Goal: Information Seeking & Learning: Learn about a topic

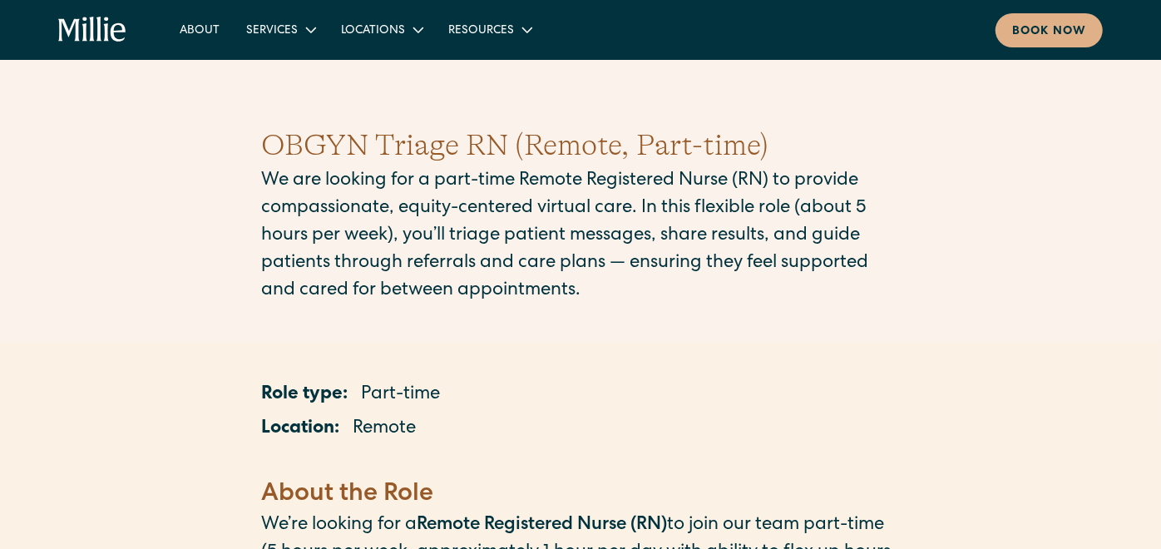
click at [625, 402] on div "Role type: Part-time" at bounding box center [580, 395] width 639 height 27
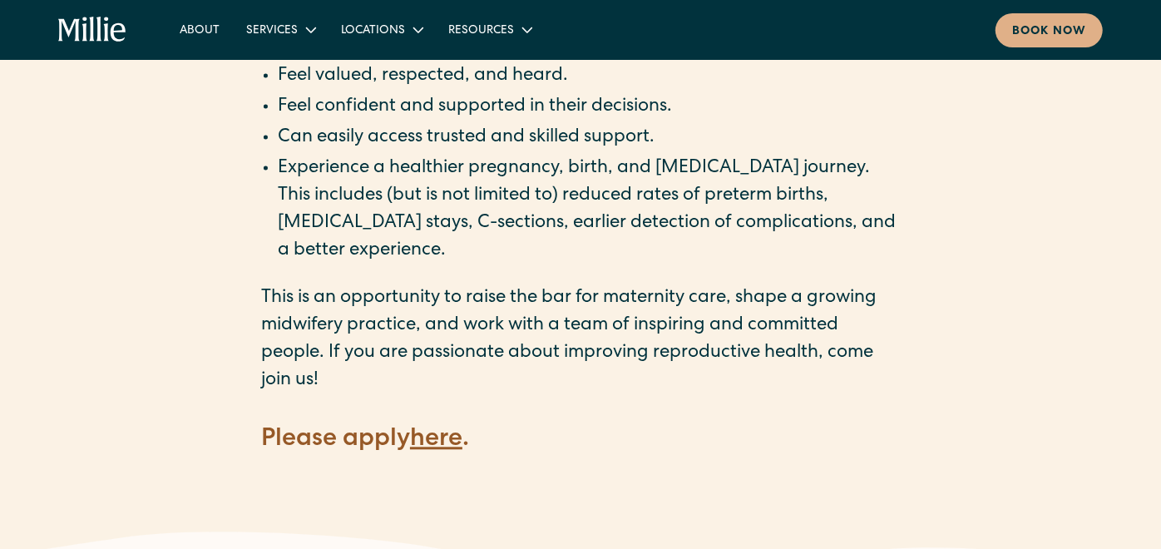
scroll to position [2255, 0]
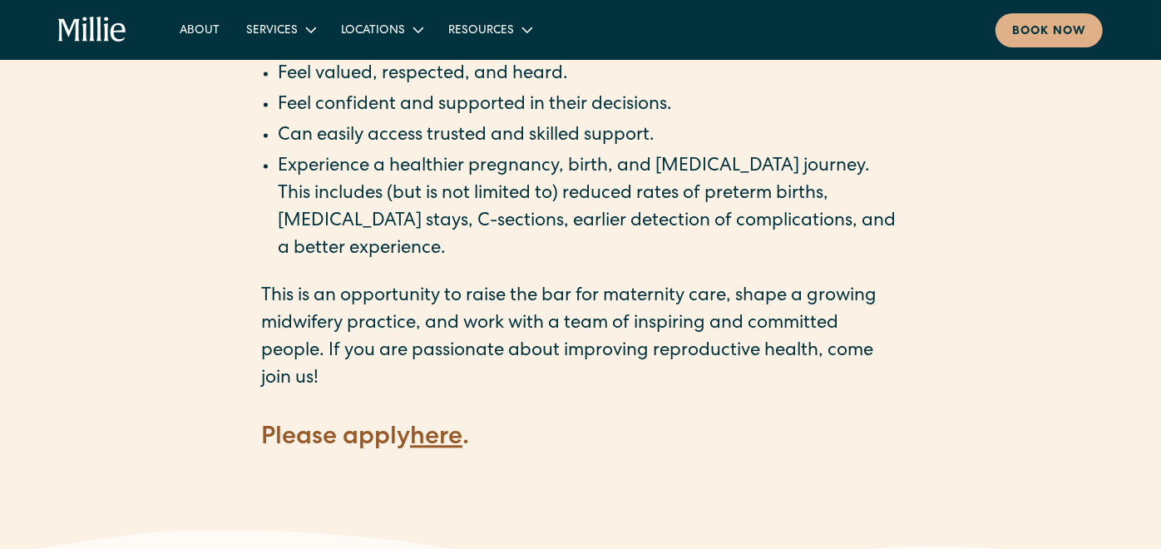
click at [427, 426] on strong "here" at bounding box center [436, 438] width 52 height 25
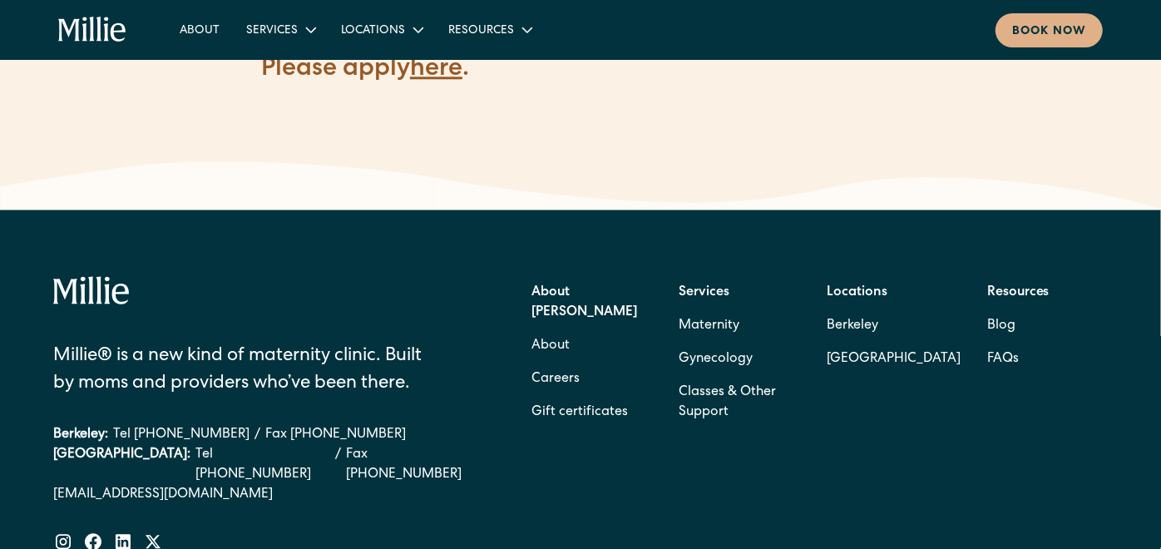
scroll to position [2628, 0]
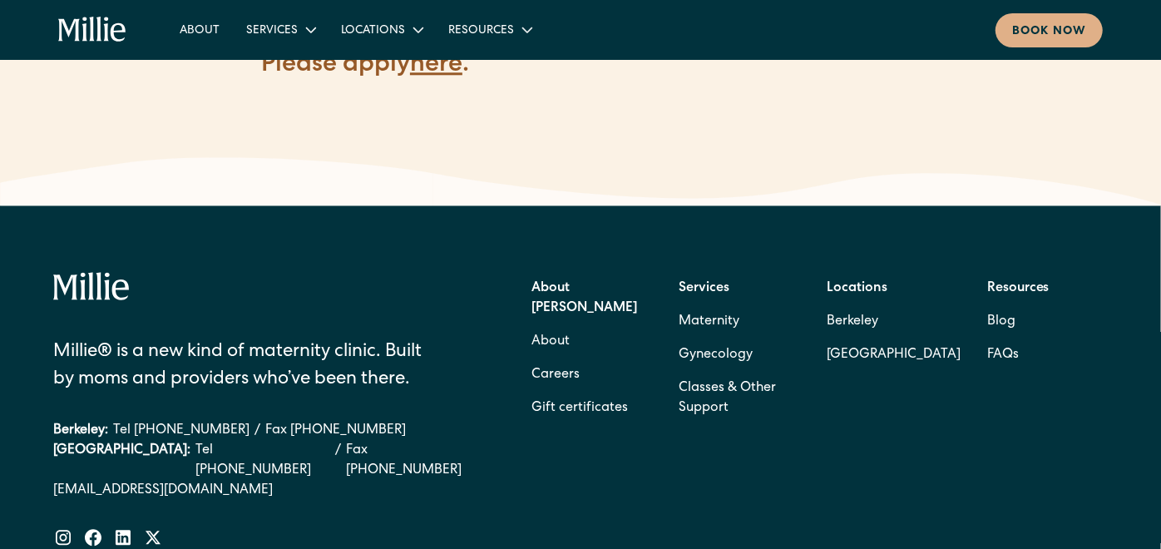
click at [540, 358] on link "Careers" at bounding box center [555, 374] width 48 height 33
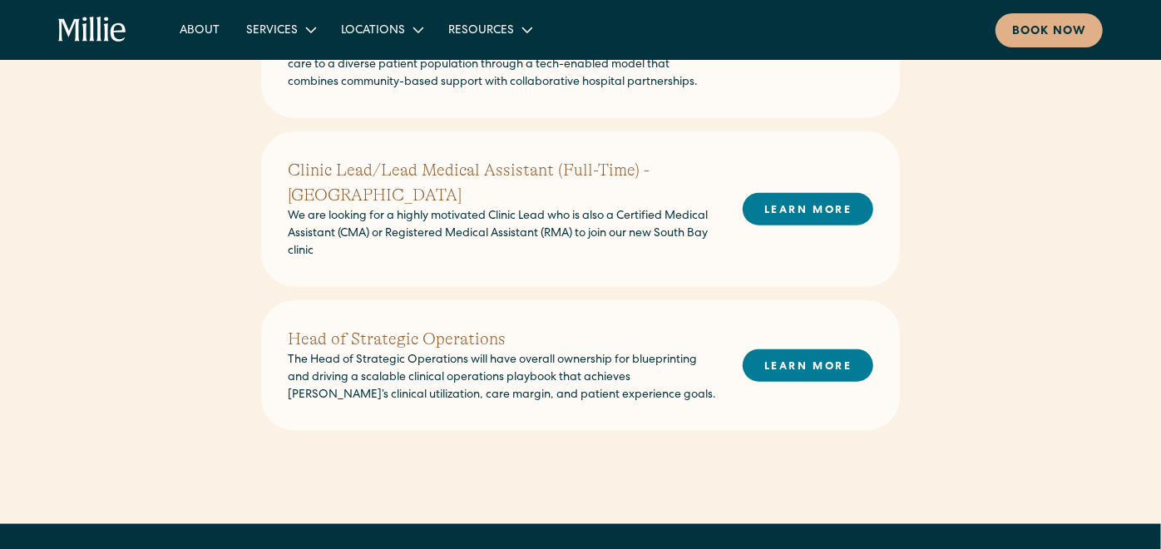
scroll to position [1064, 0]
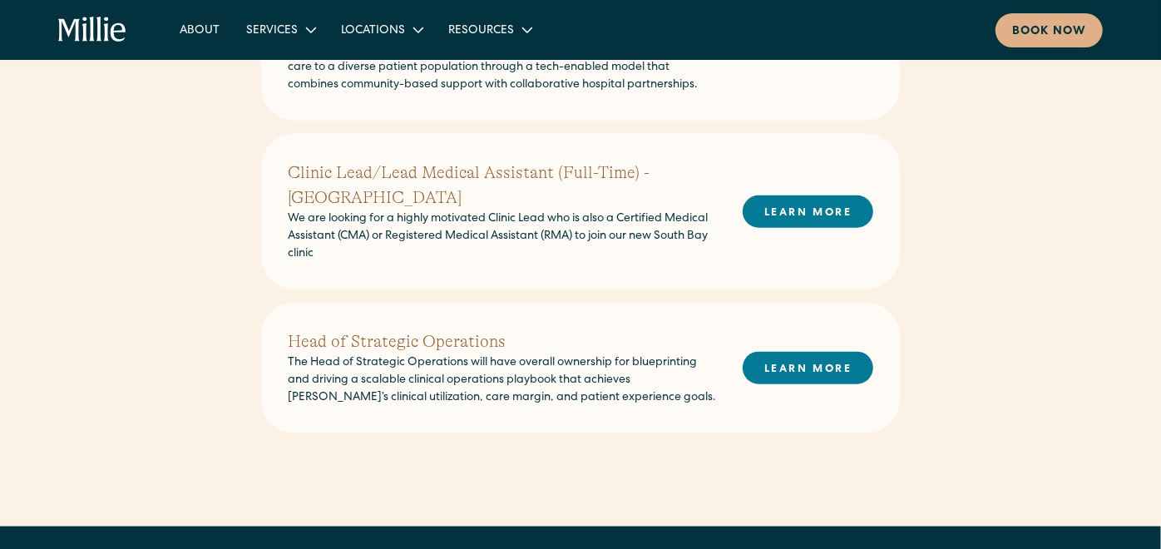
click at [846, 352] on link "LEARN MORE" at bounding box center [808, 368] width 131 height 32
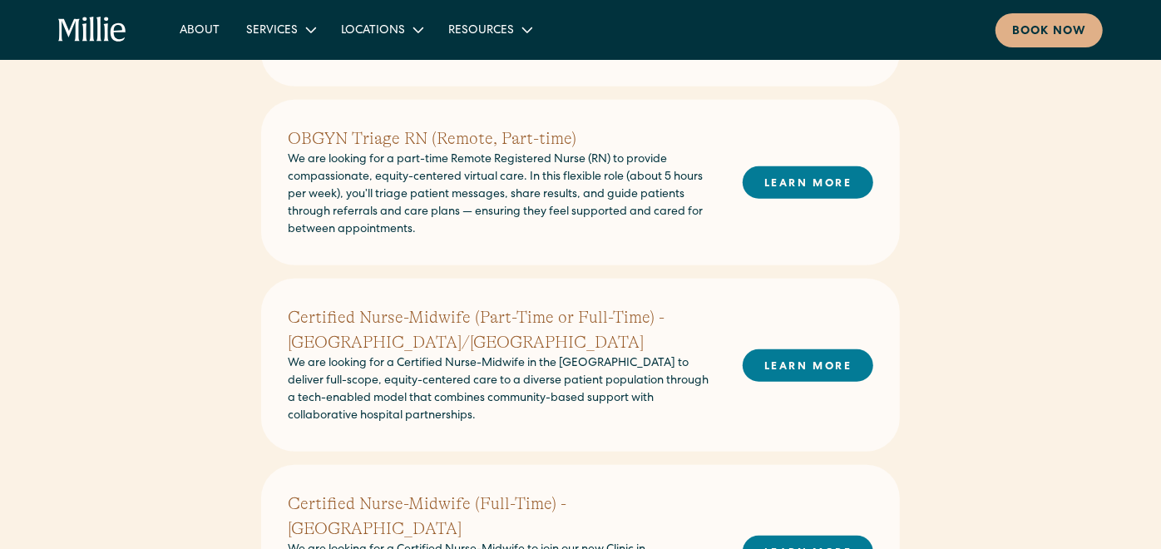
scroll to position [509, 0]
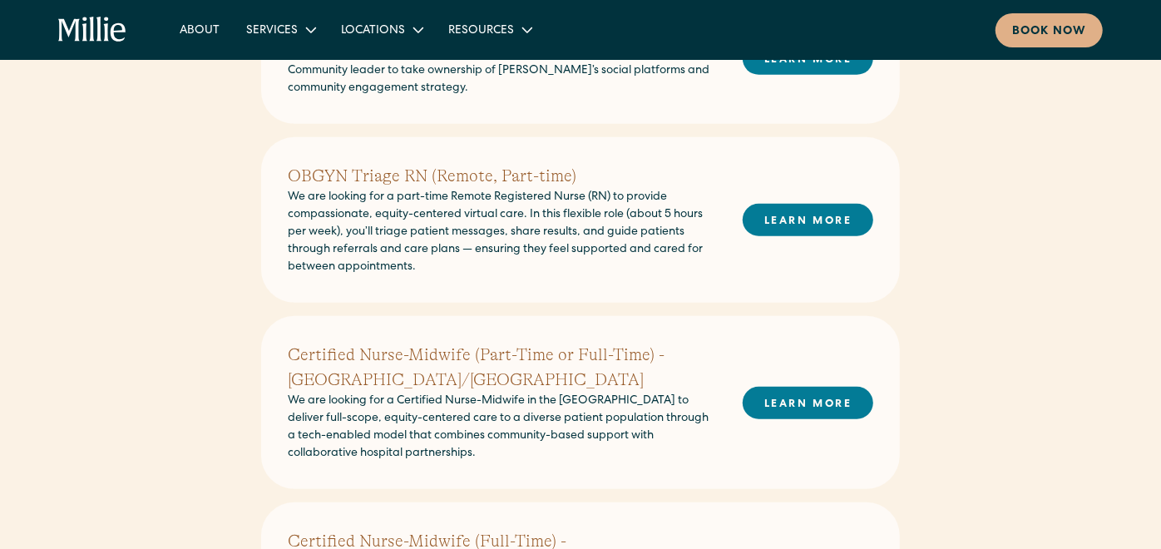
click at [560, 183] on h2 "OBGYN Triage RN (Remote, Part-time)" at bounding box center [502, 176] width 428 height 25
click at [406, 180] on h2 "OBGYN Triage RN (Remote, Part-time)" at bounding box center [502, 176] width 428 height 25
click at [791, 215] on link "LEARN MORE" at bounding box center [808, 220] width 131 height 32
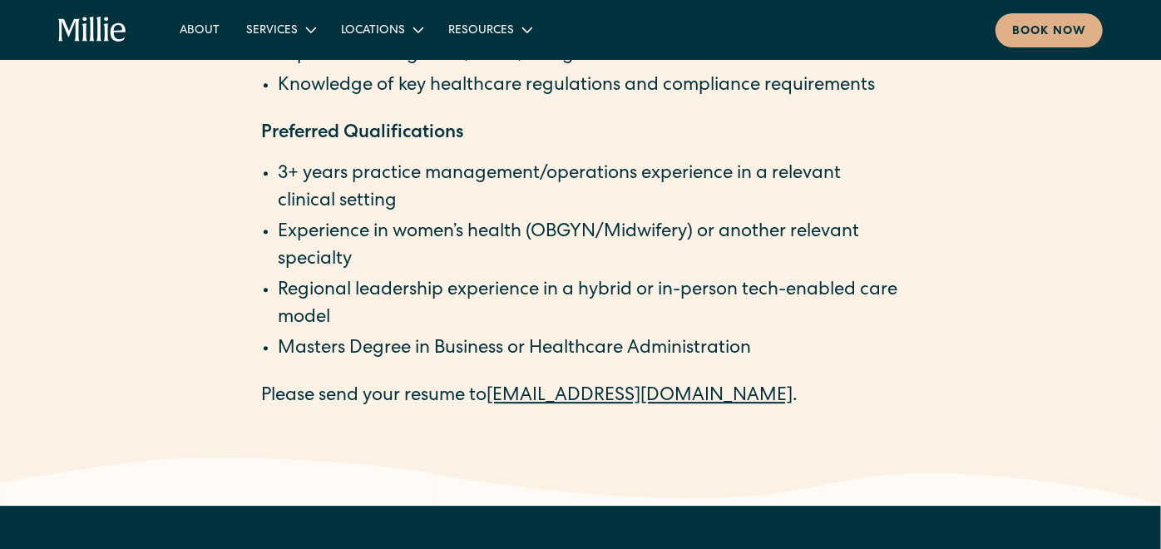
scroll to position [2957, 0]
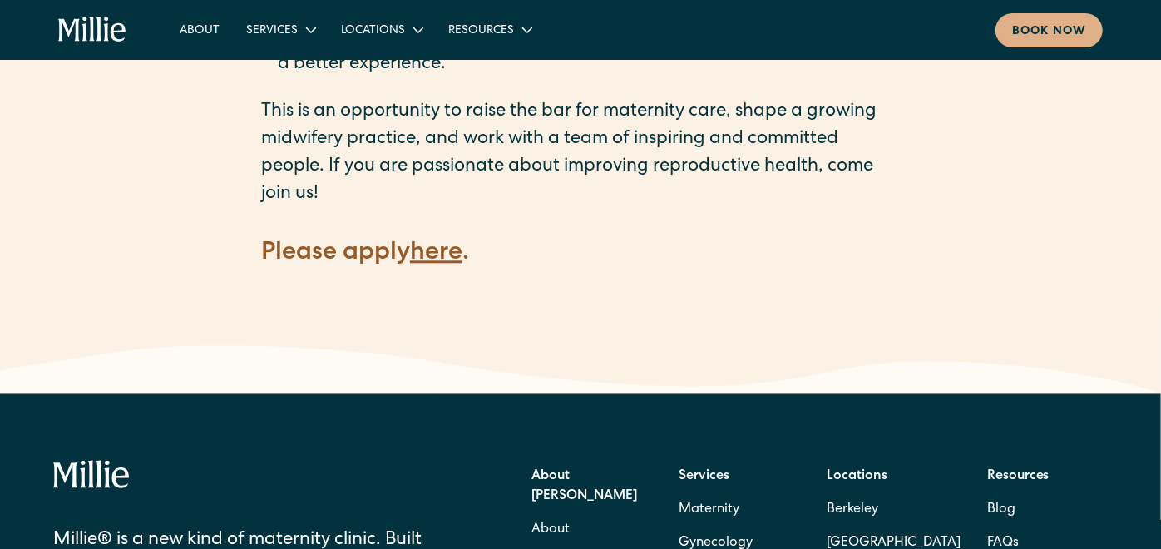
scroll to position [2402, 0]
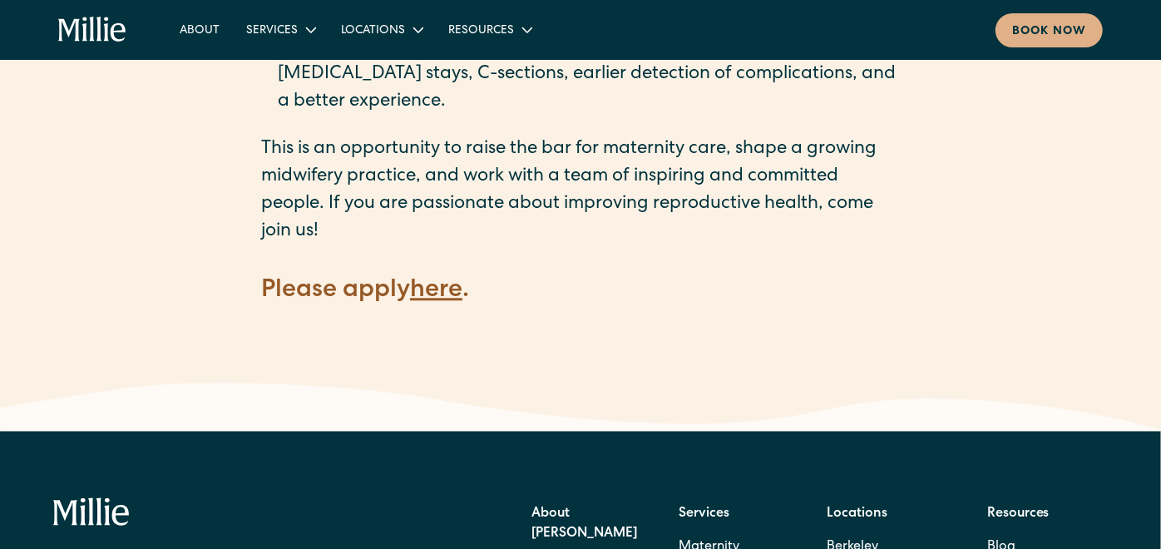
click at [462, 279] on strong "here" at bounding box center [436, 291] width 52 height 25
click at [449, 279] on strong "here" at bounding box center [436, 291] width 52 height 25
